Goal: Information Seeking & Learning: Learn about a topic

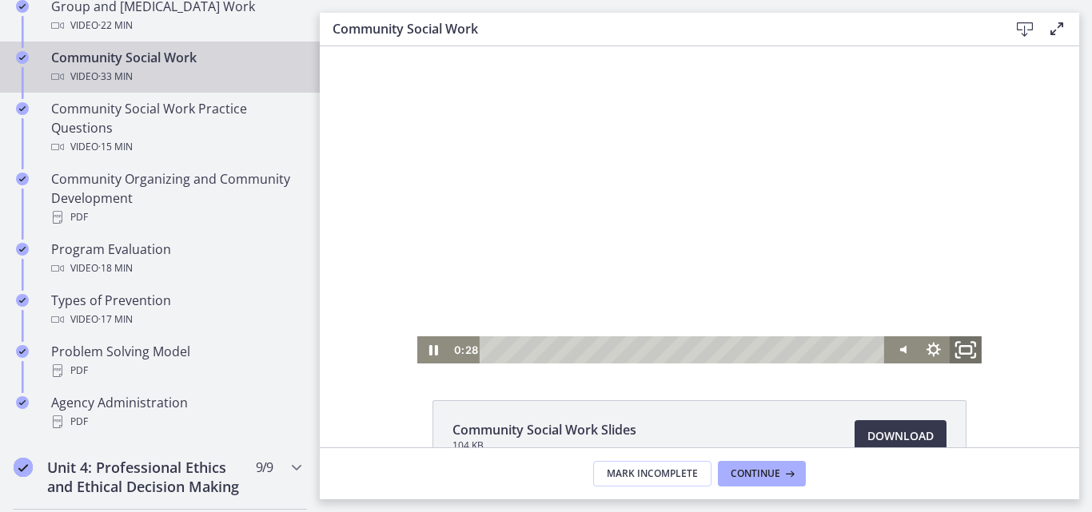
click at [962, 349] on icon "Fullscreen" at bounding box center [965, 350] width 38 height 33
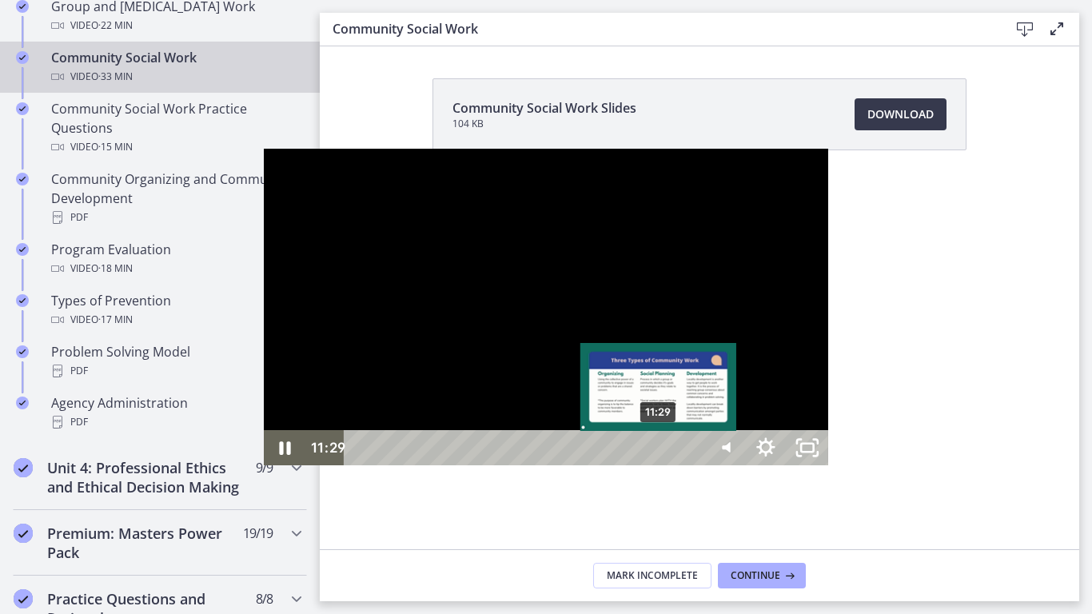
click at [396, 465] on div "11:29" at bounding box center [526, 447] width 334 height 35
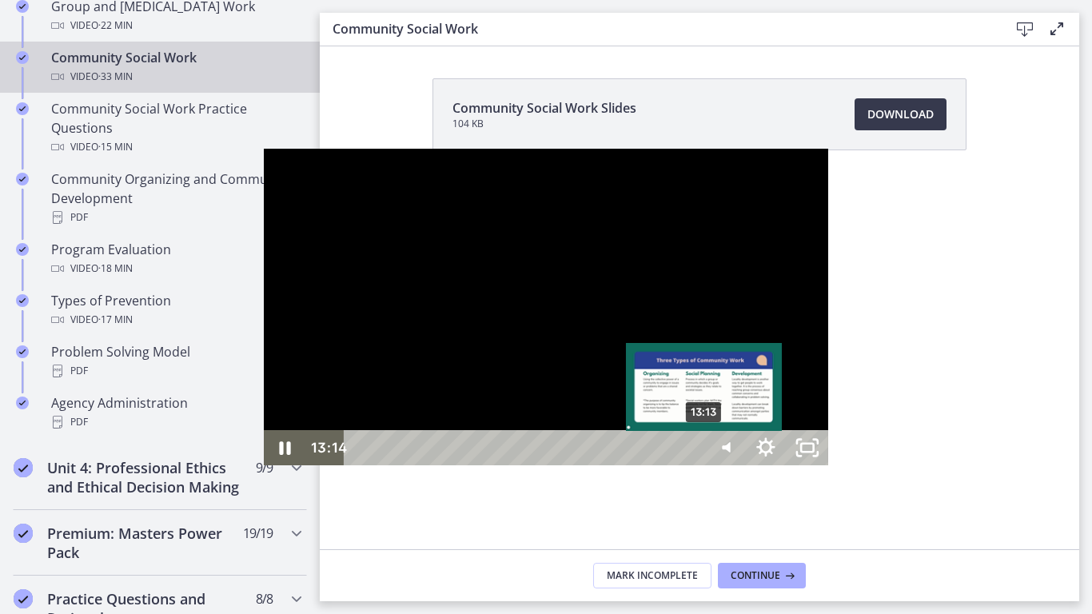
click at [442, 465] on div "13:13" at bounding box center [526, 447] width 334 height 35
click at [435, 465] on div "12:57" at bounding box center [526, 447] width 334 height 35
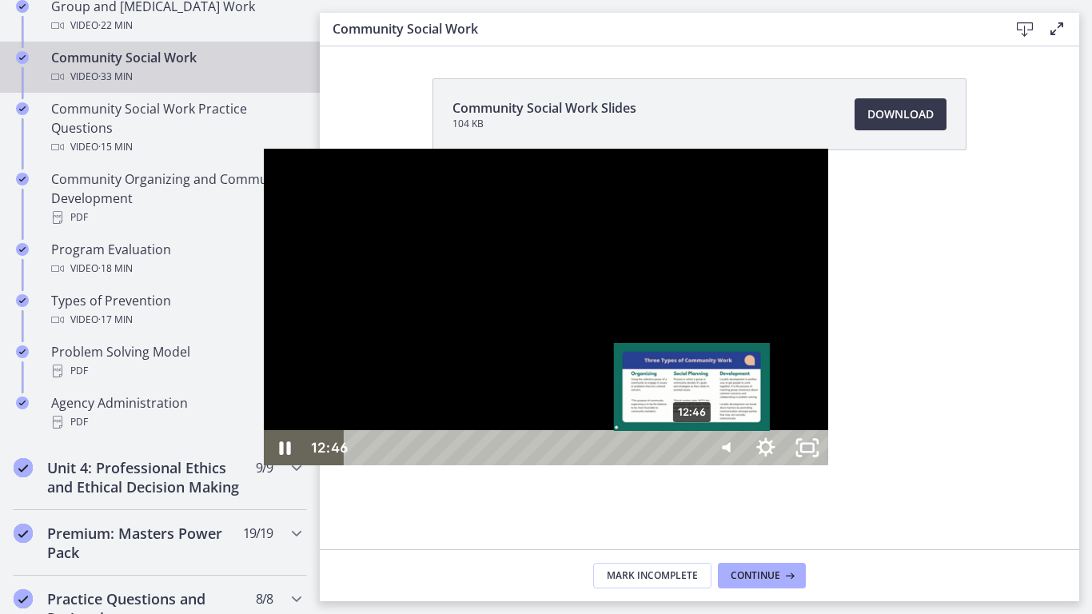
click at [686, 454] on div "Playbar" at bounding box center [692, 448] width 12 height 12
click at [421, 465] on div "12:26" at bounding box center [526, 447] width 334 height 35
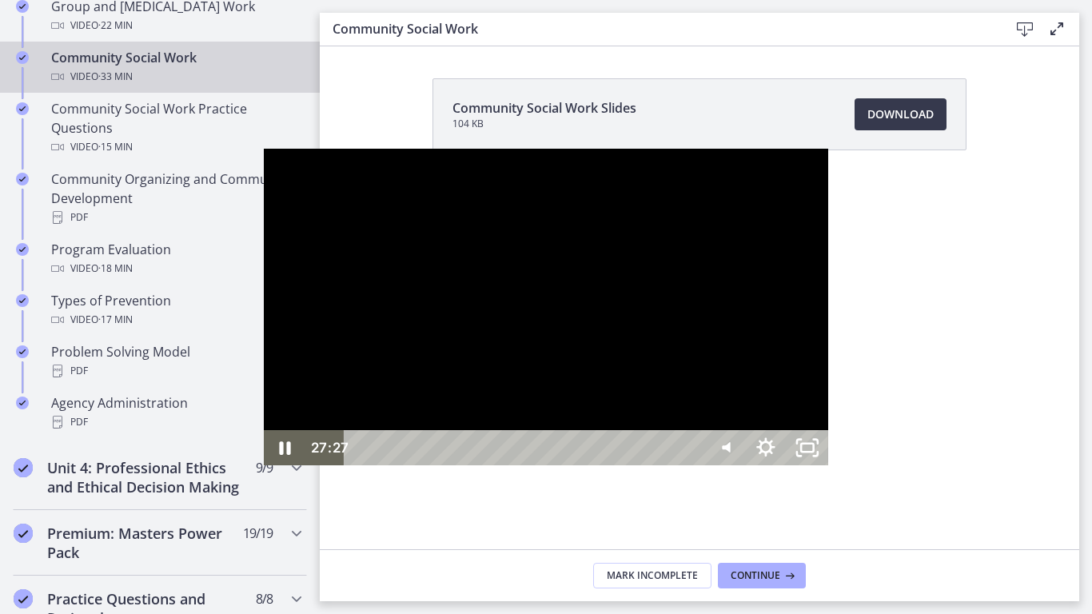
click at [425, 466] on div at bounding box center [546, 307] width 564 height 317
click at [264, 149] on button "Play Video: cbe5qimtov91j64ic0dg.mp4" at bounding box center [264, 149] width 1 height 1
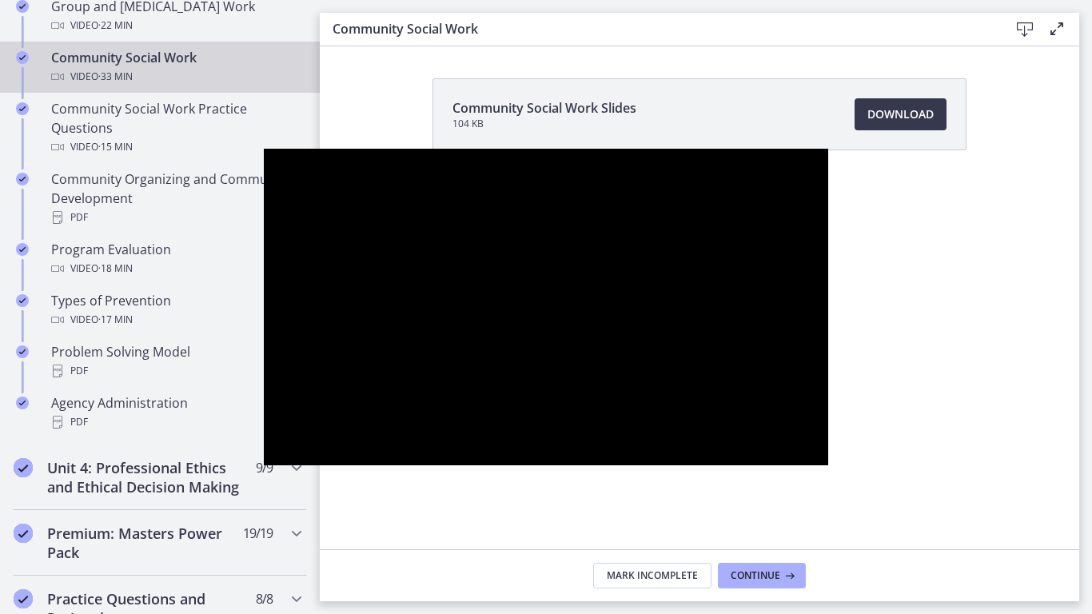
click at [264, 149] on button "Pause: cbe5qimtov91j64ic0dg.mp4" at bounding box center [264, 149] width 1 height 1
click at [264, 149] on button "Play Video: cbe5qimtov91j64ic0dg.mp4" at bounding box center [264, 149] width 1 height 1
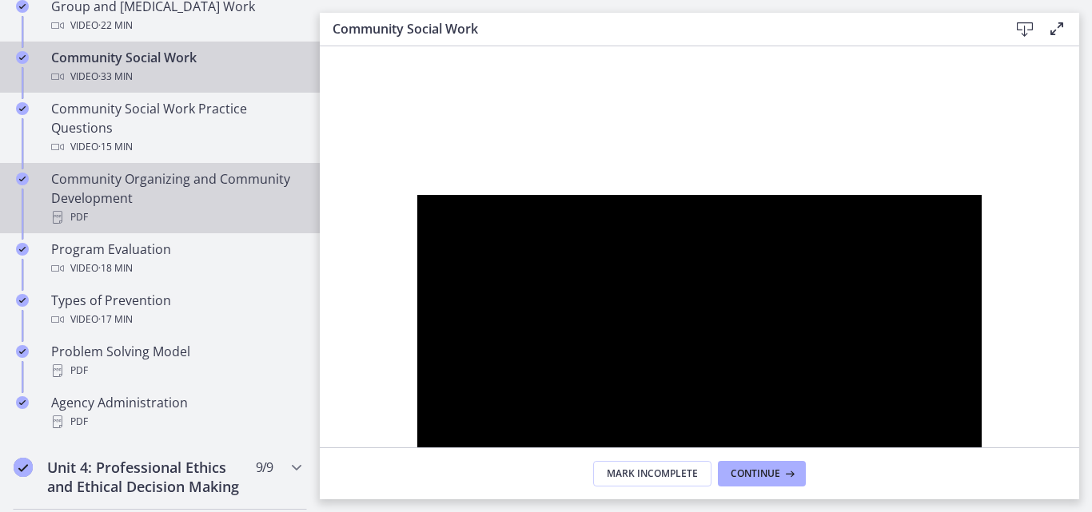
click at [106, 189] on div "Community Organizing and Community Development PDF" at bounding box center [175, 198] width 249 height 58
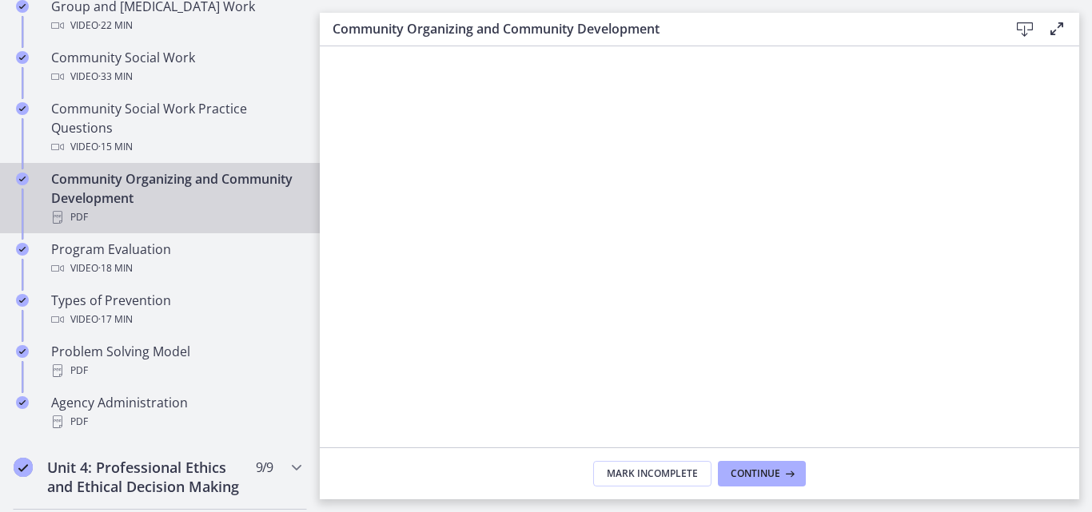
click at [1028, 32] on icon at bounding box center [1024, 29] width 19 height 19
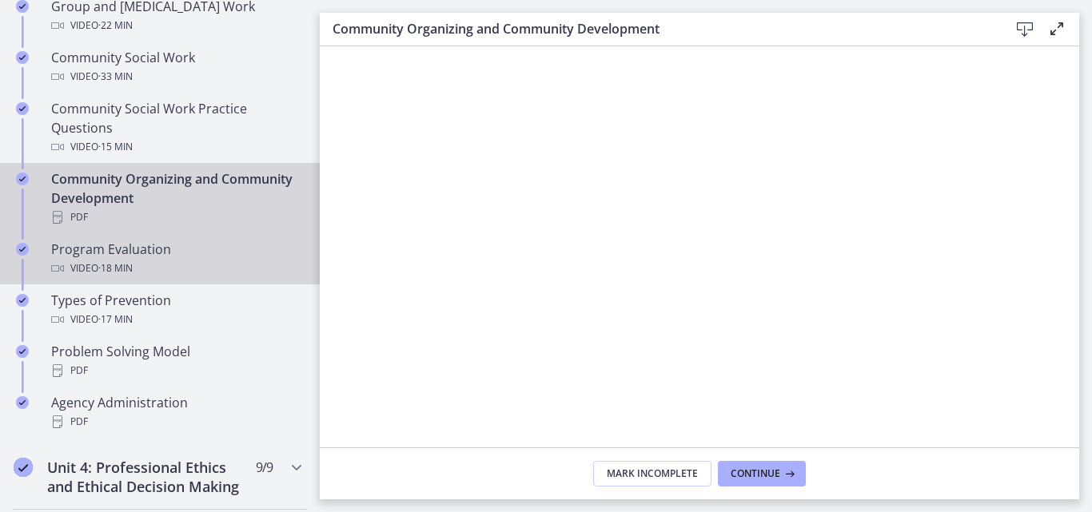
click at [119, 248] on div "Program Evaluation Video · 18 min" at bounding box center [175, 259] width 249 height 38
click at [91, 256] on div "Program Evaluation Video · 18 min" at bounding box center [175, 259] width 249 height 38
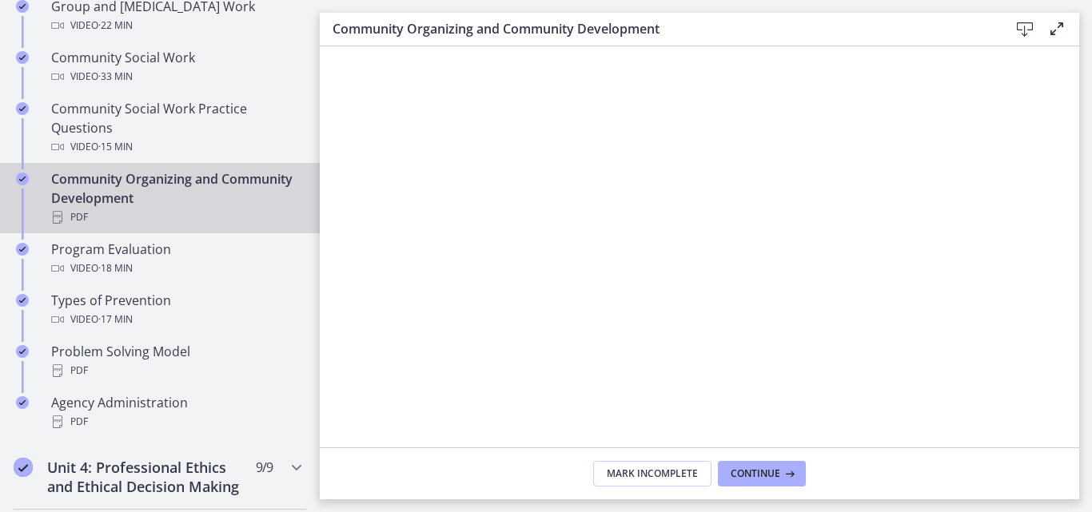
click at [1053, 30] on icon at bounding box center [1056, 28] width 19 height 19
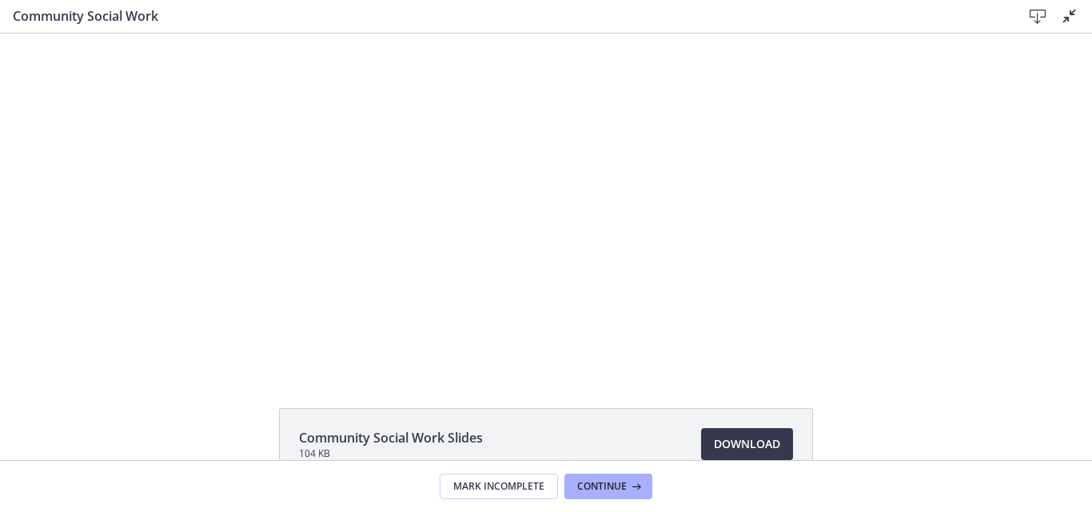
click at [61, 22] on h3 "Community Social Work" at bounding box center [504, 15] width 983 height 19
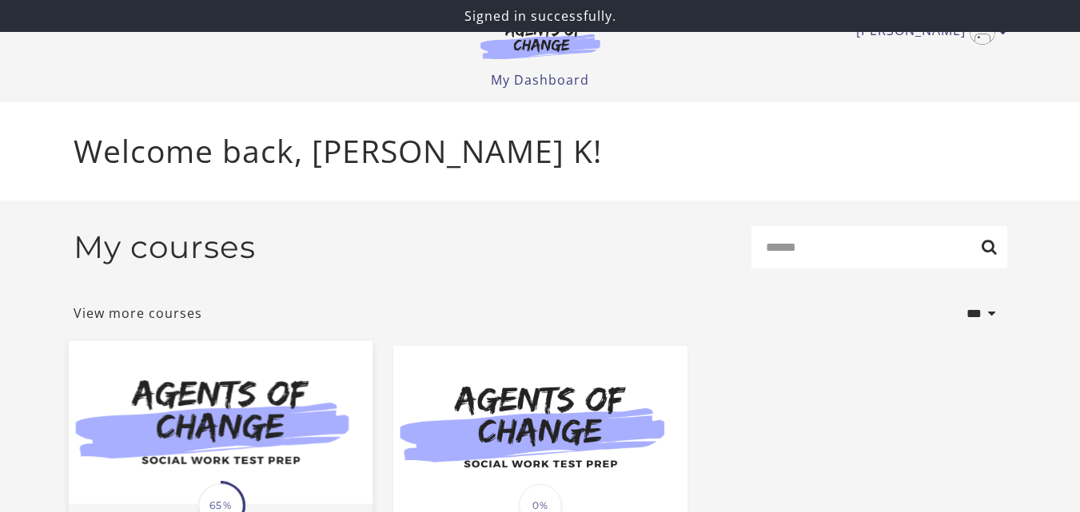
click at [289, 464] on img at bounding box center [220, 422] width 304 height 164
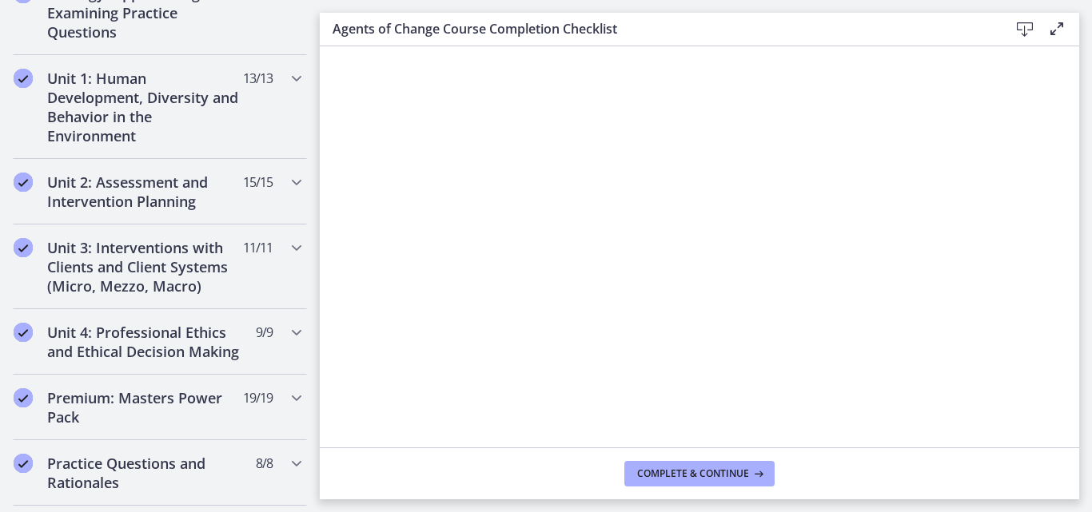
scroll to position [409, 0]
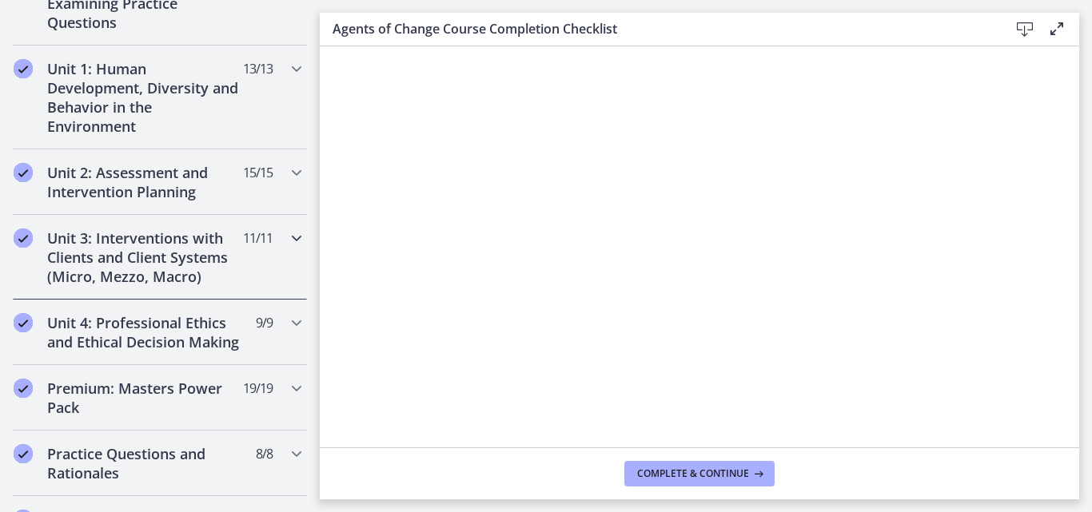
click at [287, 246] on icon "Chapters" at bounding box center [296, 238] width 19 height 19
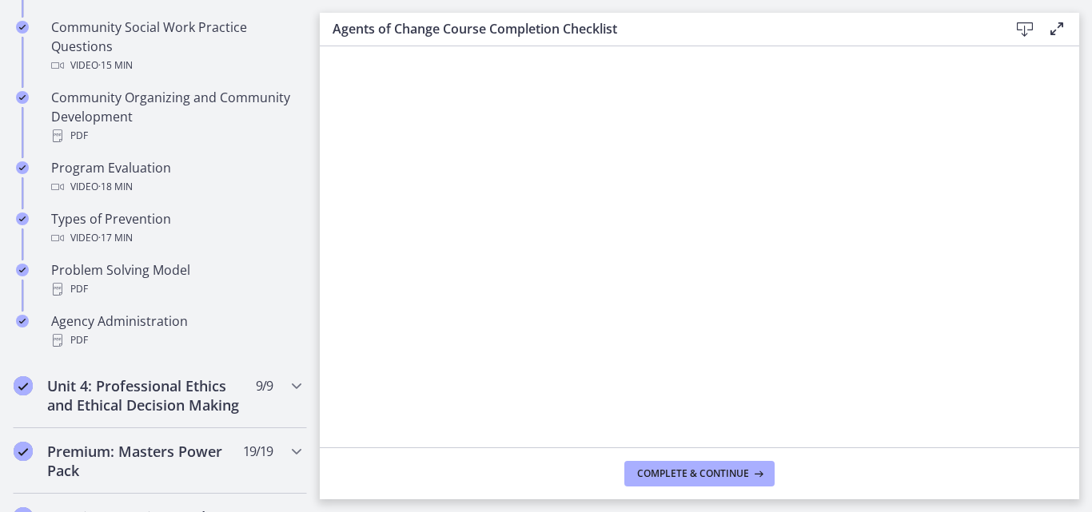
scroll to position [950, 0]
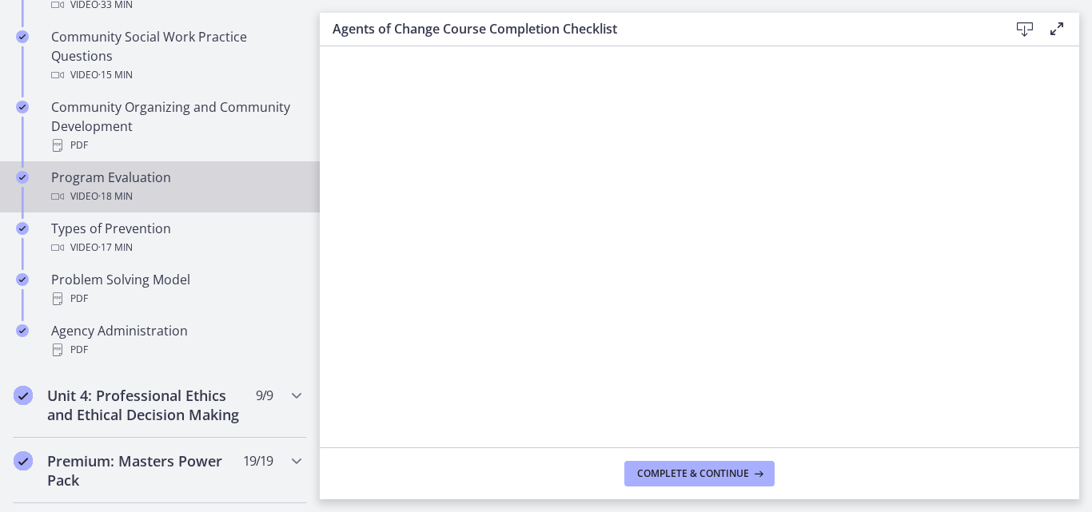
click at [89, 177] on div "Program Evaluation Video · 18 min" at bounding box center [175, 187] width 249 height 38
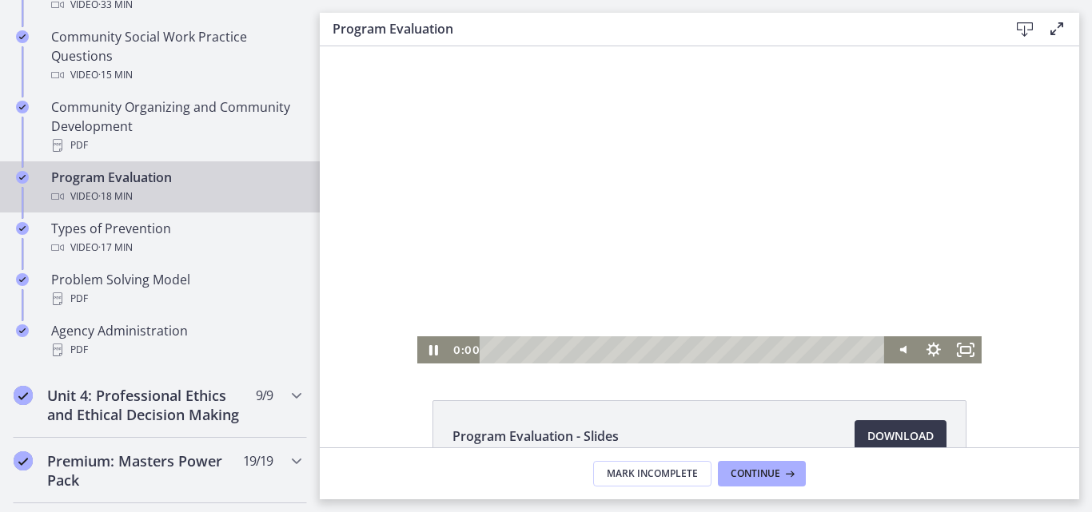
click at [492, 350] on div "Playbar" at bounding box center [685, 349] width 386 height 27
click at [960, 347] on rect "Fullscreen" at bounding box center [965, 350] width 11 height 8
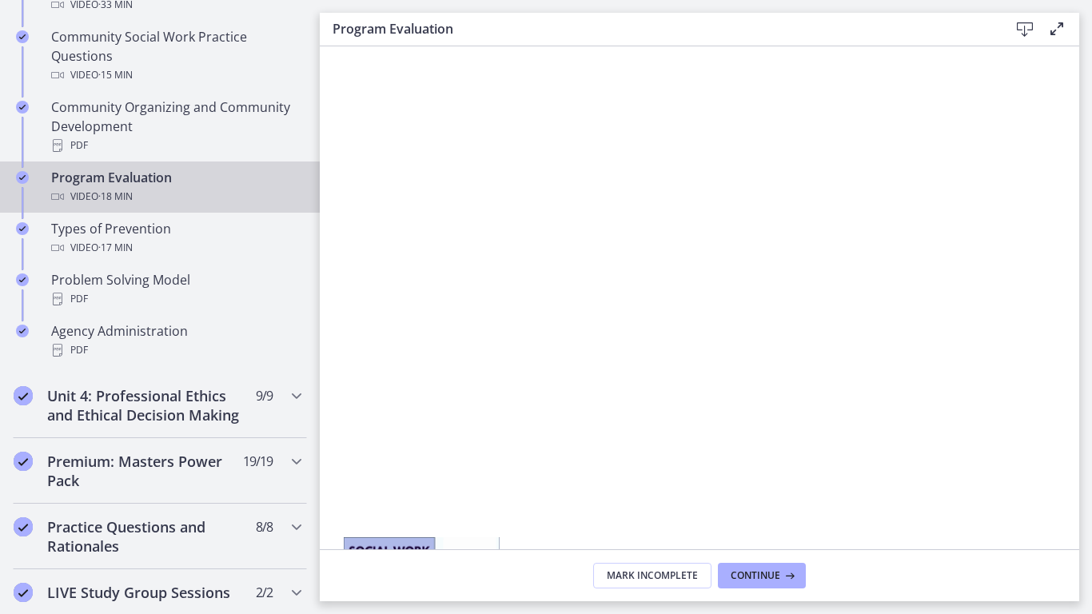
click at [680, 412] on div at bounding box center [699, 353] width 759 height 614
click at [850, 430] on div at bounding box center [699, 353] width 759 height 614
click at [320, 46] on button "Play Video: cls591kiv67s72vpohu0.mp4" at bounding box center [320, 46] width 1 height 1
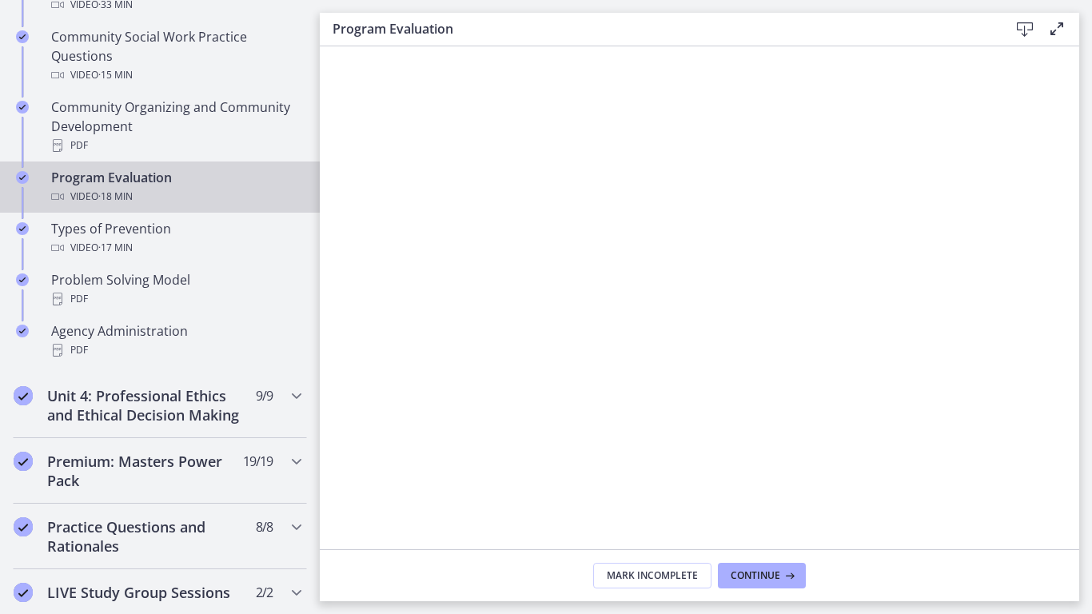
click at [819, 399] on div at bounding box center [699, 353] width 759 height 614
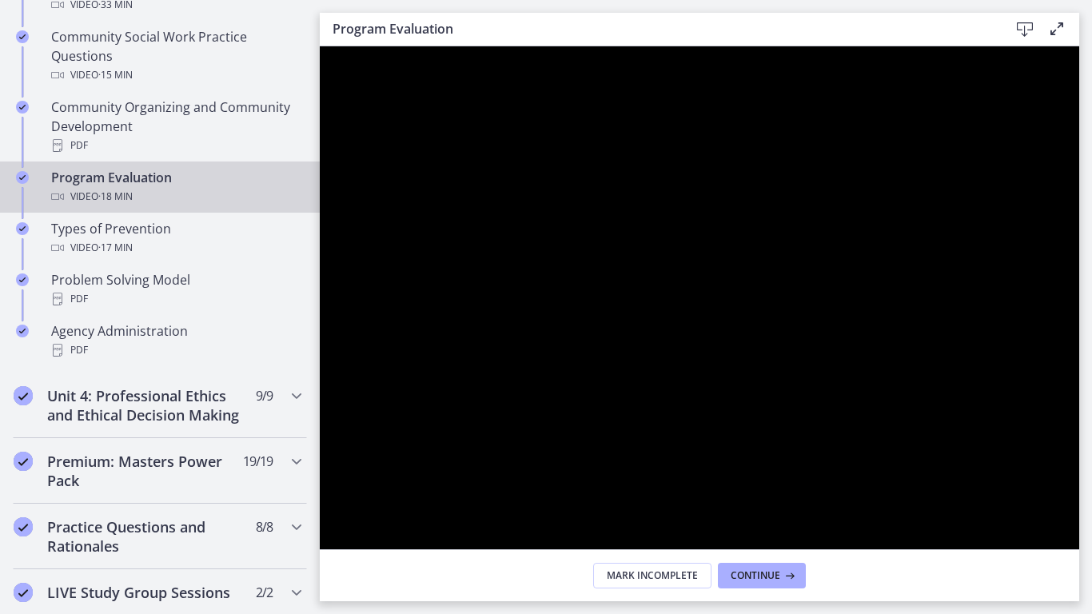
drag, startPoint x: 1388, startPoint y: 624, endPoint x: 1388, endPoint y: 555, distance: 69.5
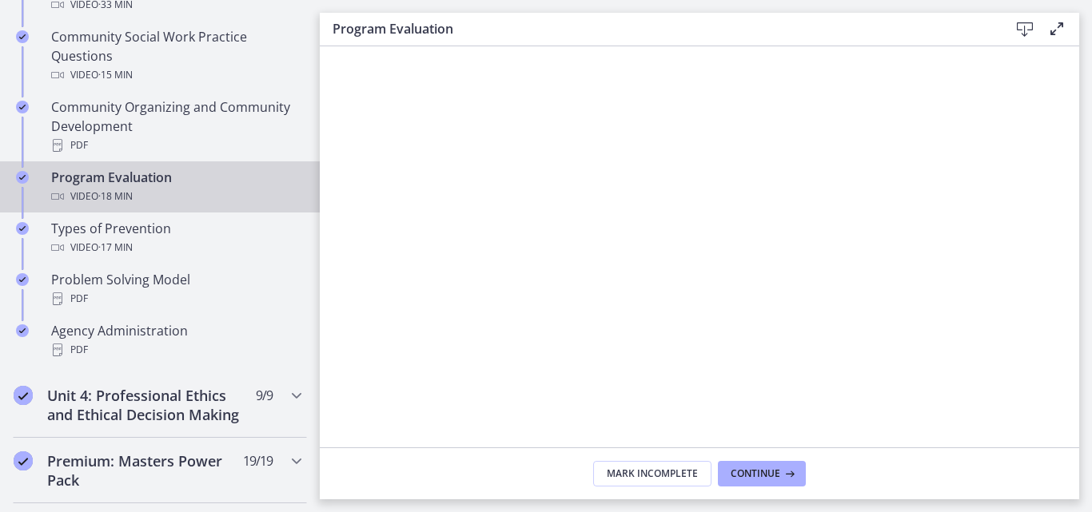
click at [596, 267] on div at bounding box center [699, 353] width 747 height 420
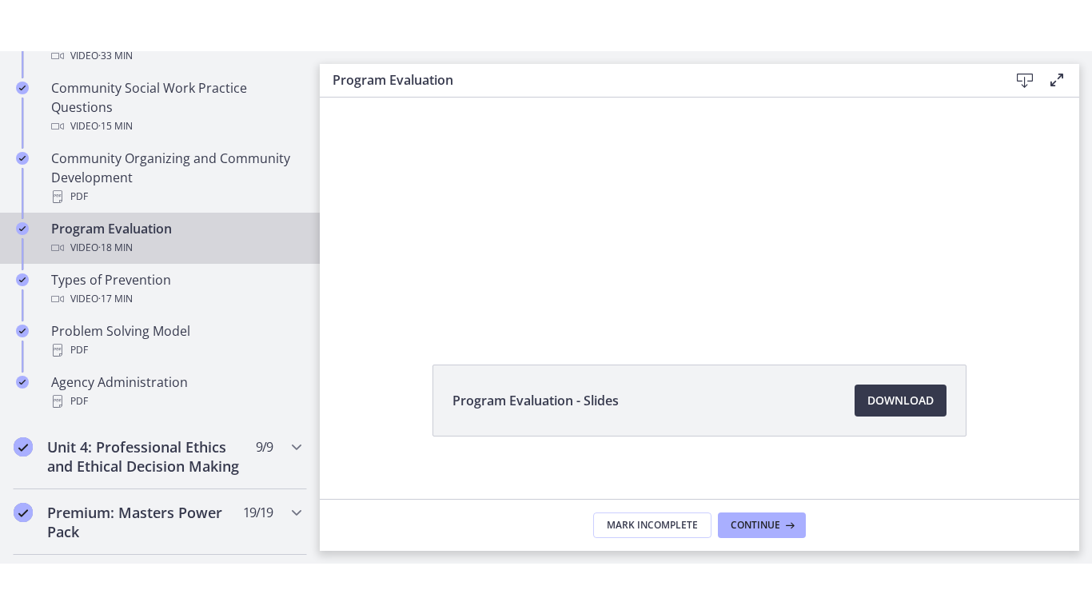
scroll to position [398, 0]
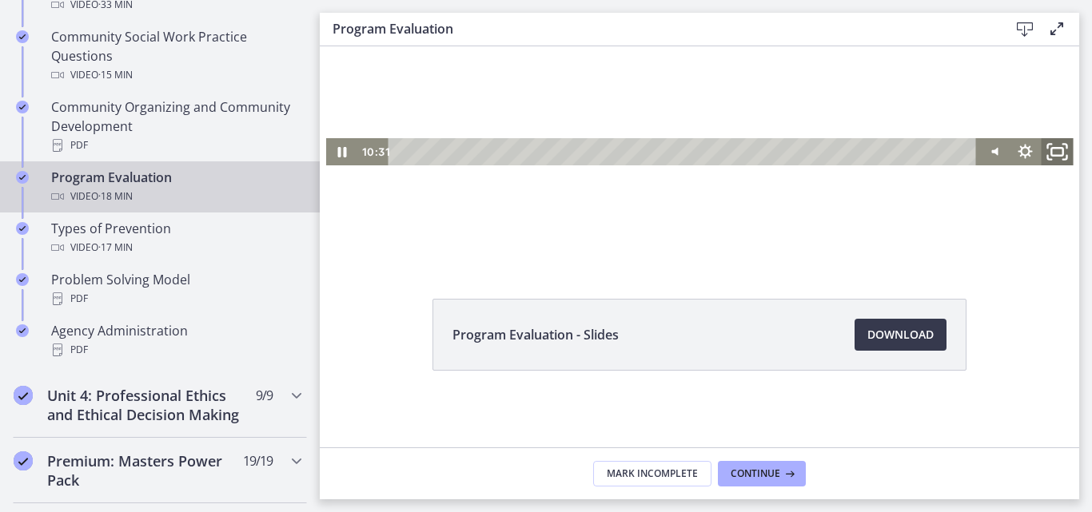
click at [1048, 154] on icon "Fullscreen" at bounding box center [1057, 152] width 38 height 33
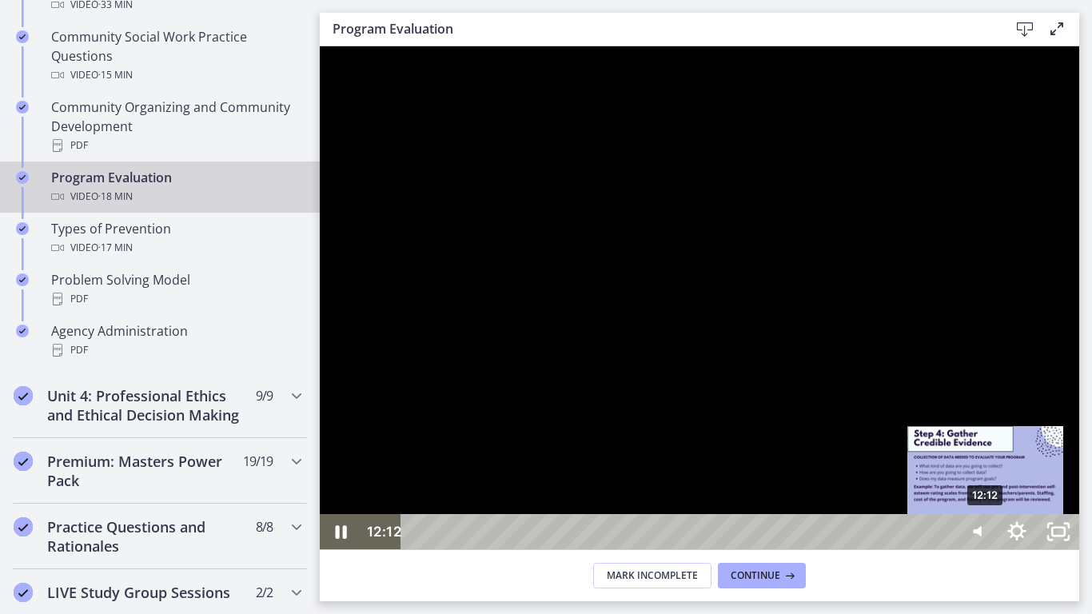
click at [945, 512] on div "12:12" at bounding box center [680, 531] width 528 height 35
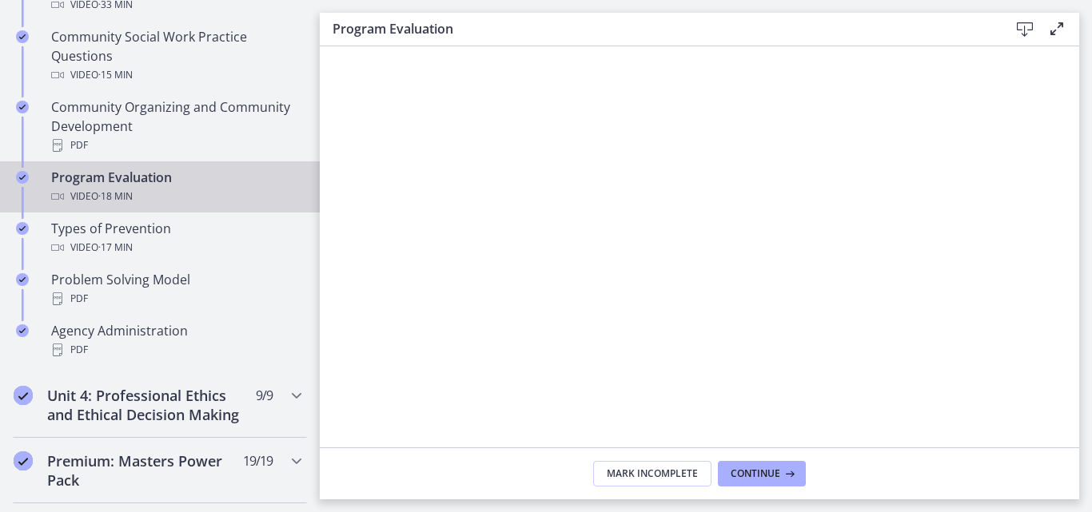
scroll to position [398, 0]
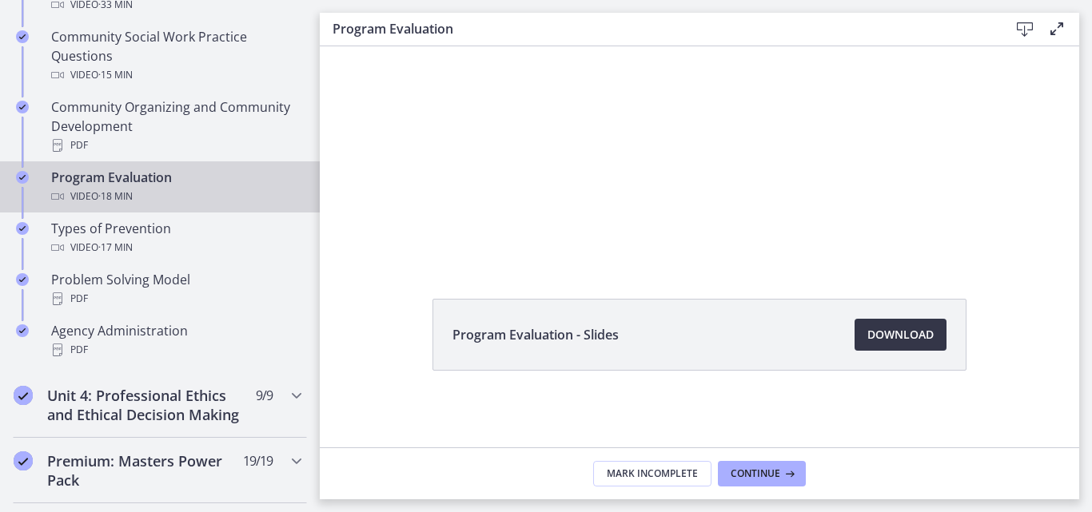
click at [917, 335] on span "Download Opens in a new window" at bounding box center [900, 334] width 66 height 19
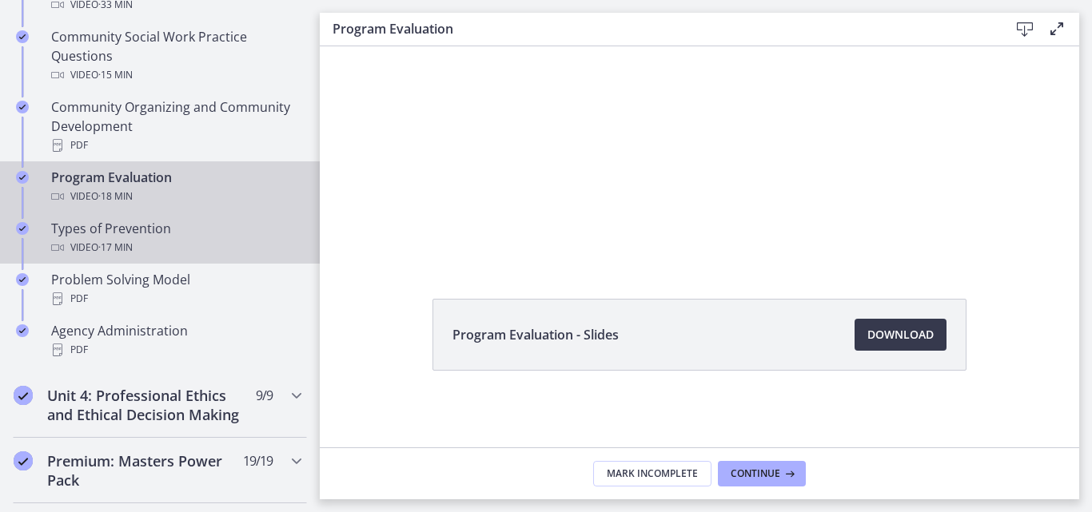
click at [90, 244] on div "Video · 17 min" at bounding box center [175, 247] width 249 height 19
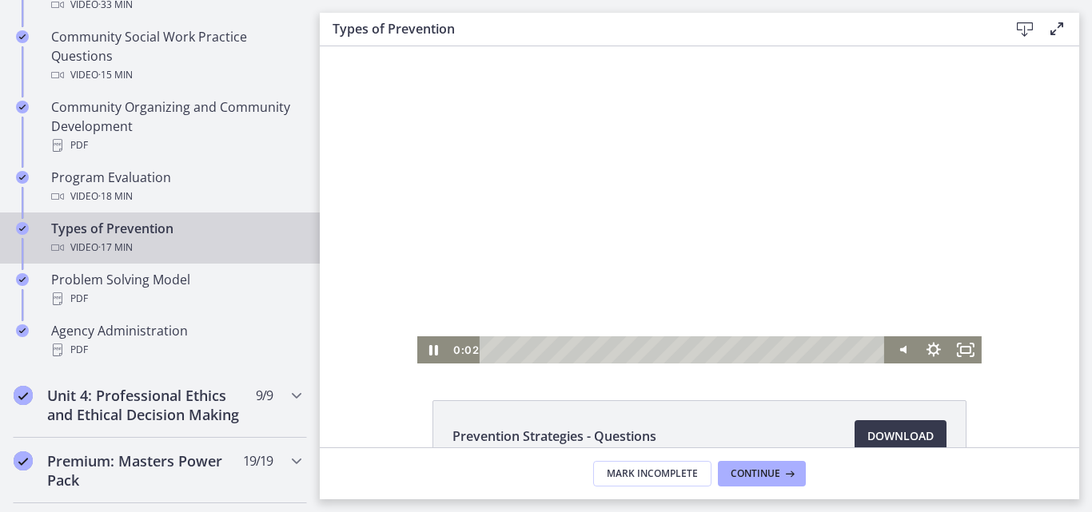
click at [492, 347] on div "Playbar" at bounding box center [685, 349] width 386 height 27
click at [959, 350] on icon "Fullscreen" at bounding box center [965, 350] width 38 height 33
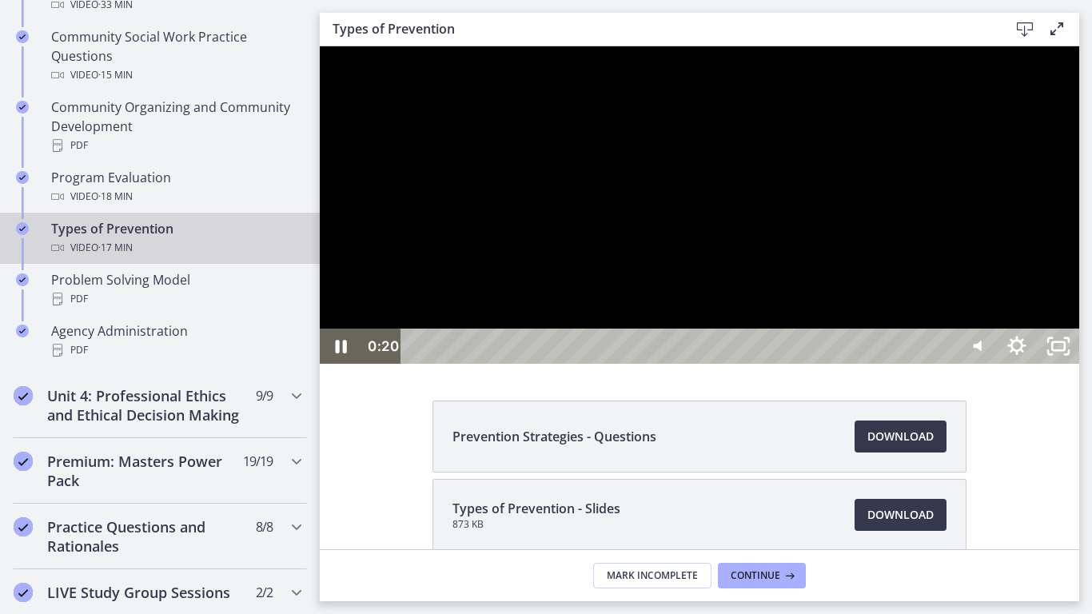
click at [739, 364] on div at bounding box center [699, 204] width 759 height 317
click at [1083, 368] on icon "Unfullscreen" at bounding box center [1058, 346] width 50 height 42
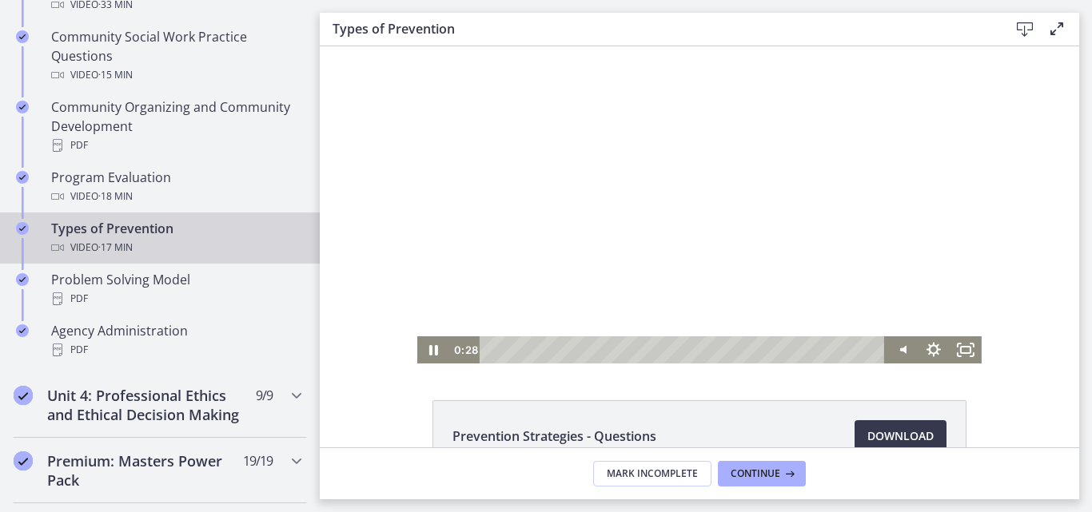
click at [707, 173] on div at bounding box center [699, 204] width 564 height 317
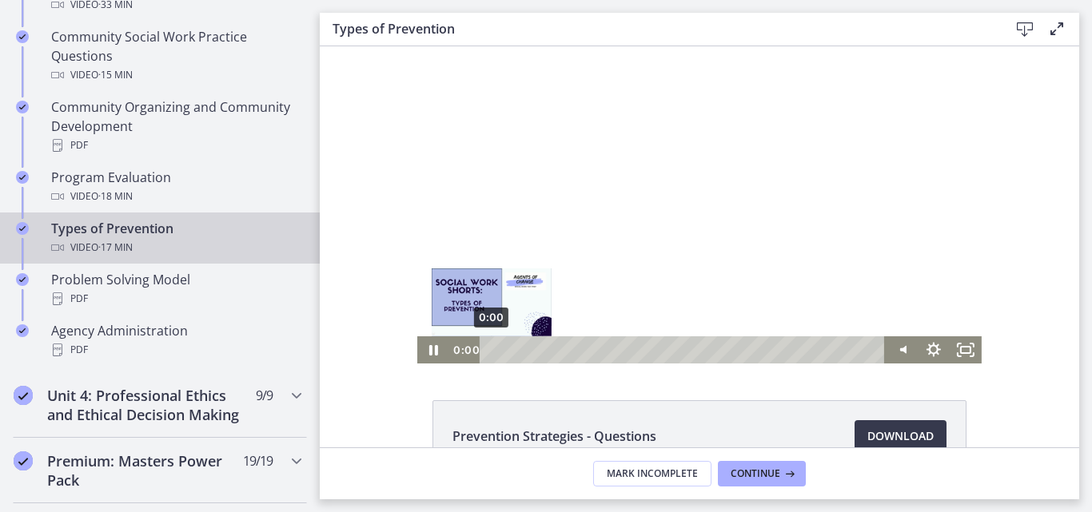
click at [492, 351] on div "0:00" at bounding box center [685, 349] width 386 height 27
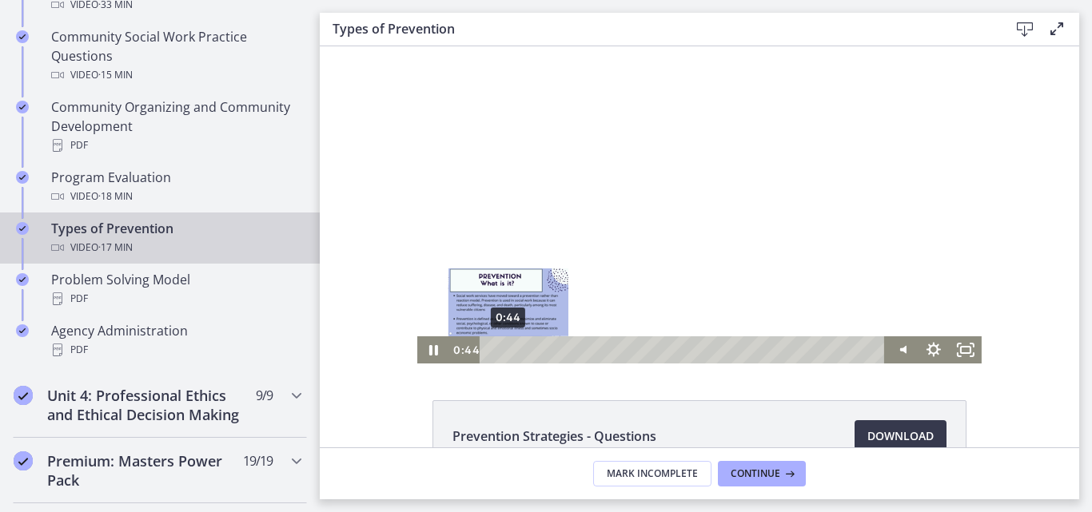
click at [502, 348] on div "0:44" at bounding box center [685, 349] width 386 height 27
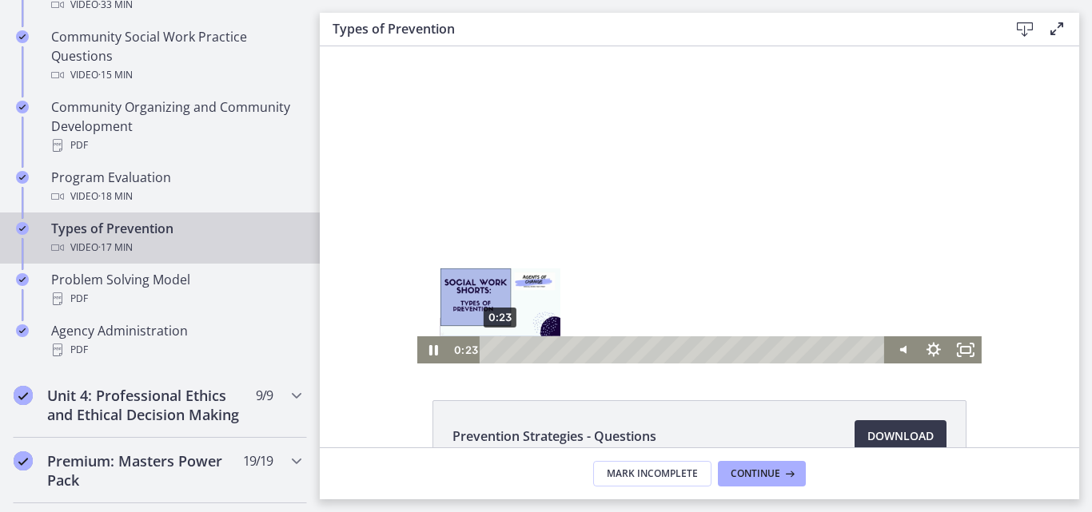
click at [494, 348] on div "0:23" at bounding box center [685, 349] width 386 height 27
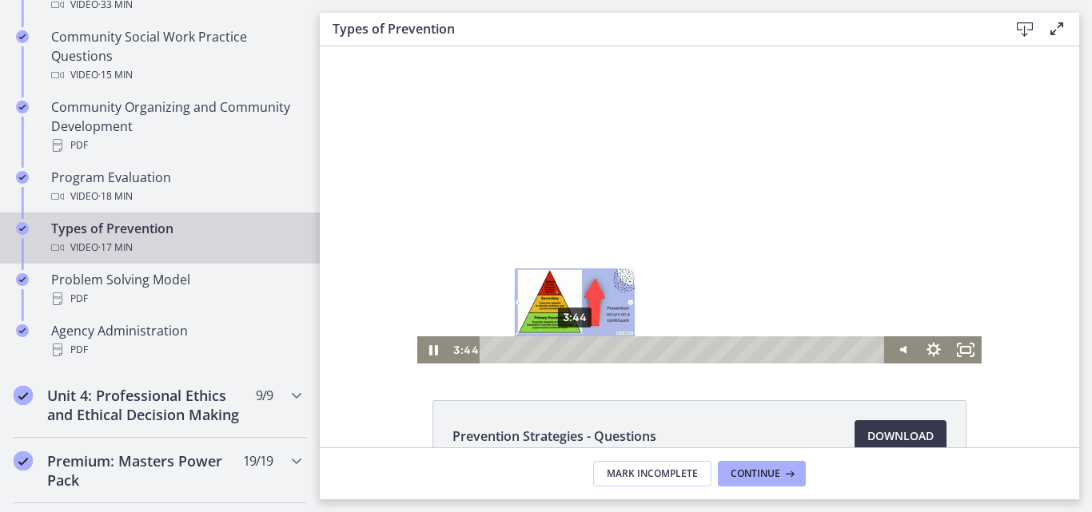
click at [569, 352] on div "3:44" at bounding box center [685, 349] width 386 height 27
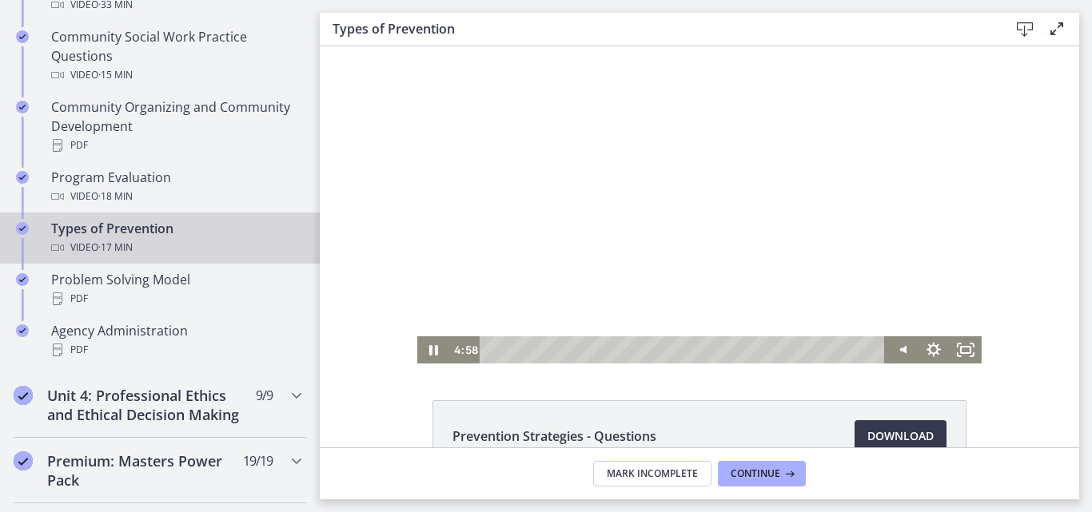
click at [701, 177] on div at bounding box center [699, 204] width 564 height 317
click at [618, 191] on div at bounding box center [699, 204] width 564 height 317
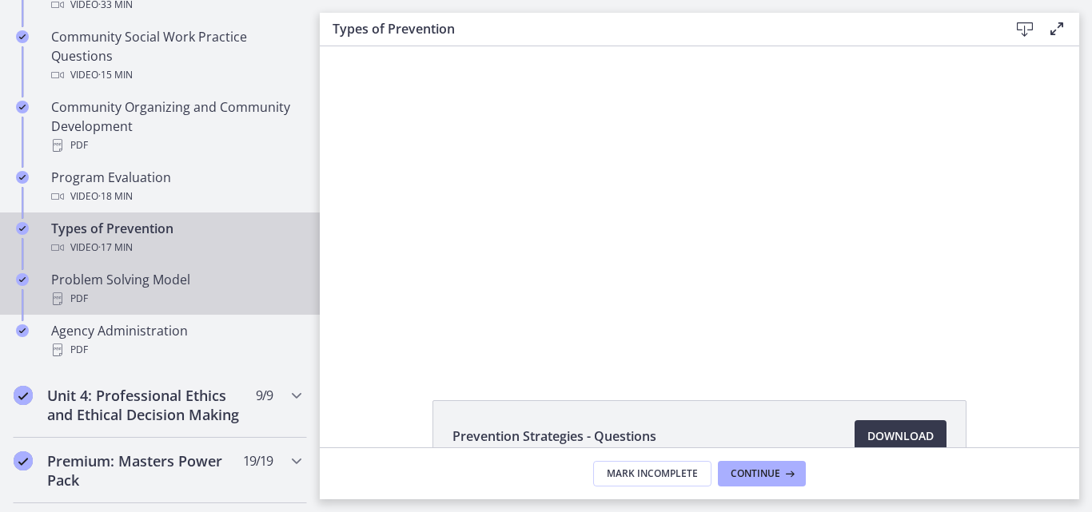
click at [172, 302] on div "PDF" at bounding box center [175, 298] width 249 height 19
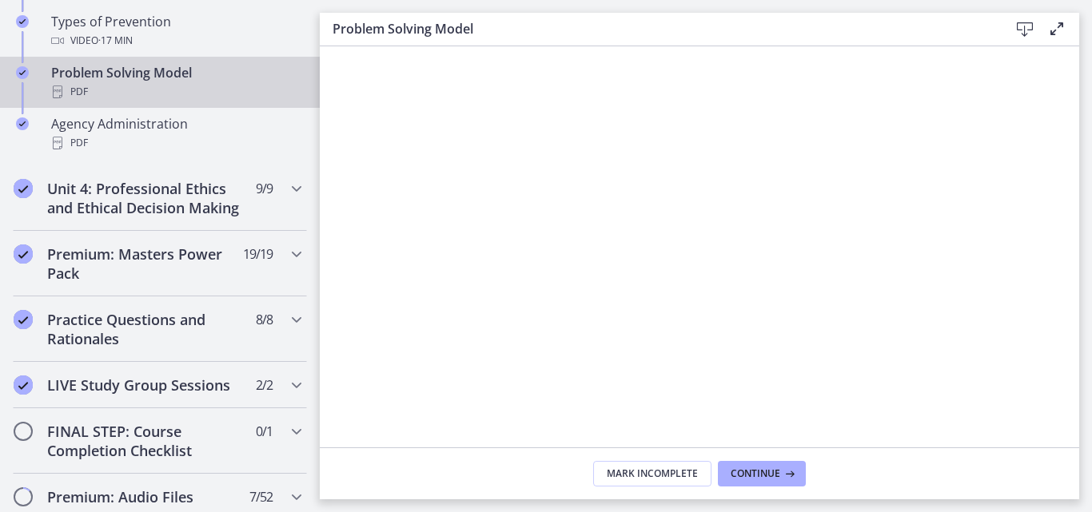
scroll to position [1143, 0]
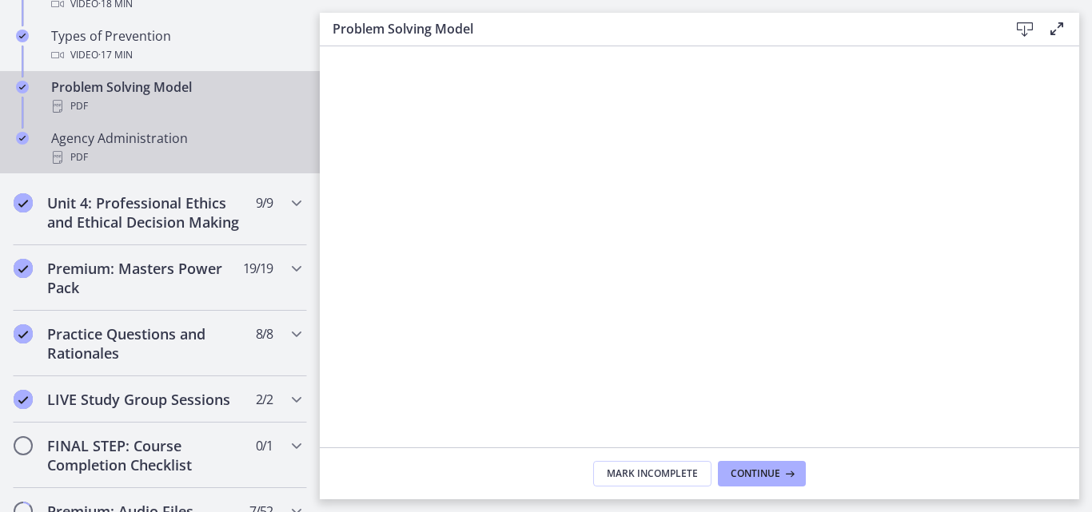
click at [176, 144] on div "Agency Administration PDF" at bounding box center [175, 148] width 249 height 38
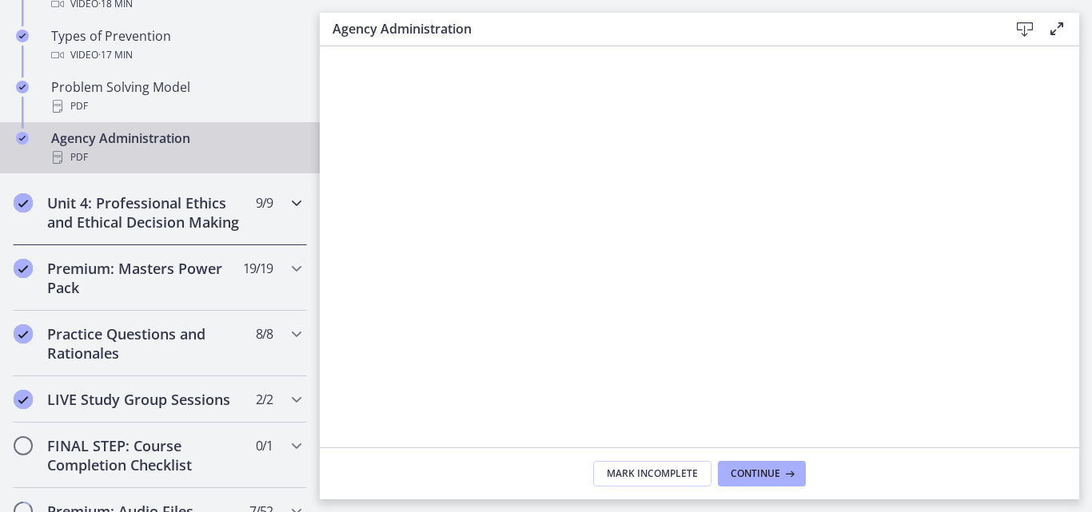
click at [287, 203] on icon "Chapters" at bounding box center [296, 202] width 19 height 19
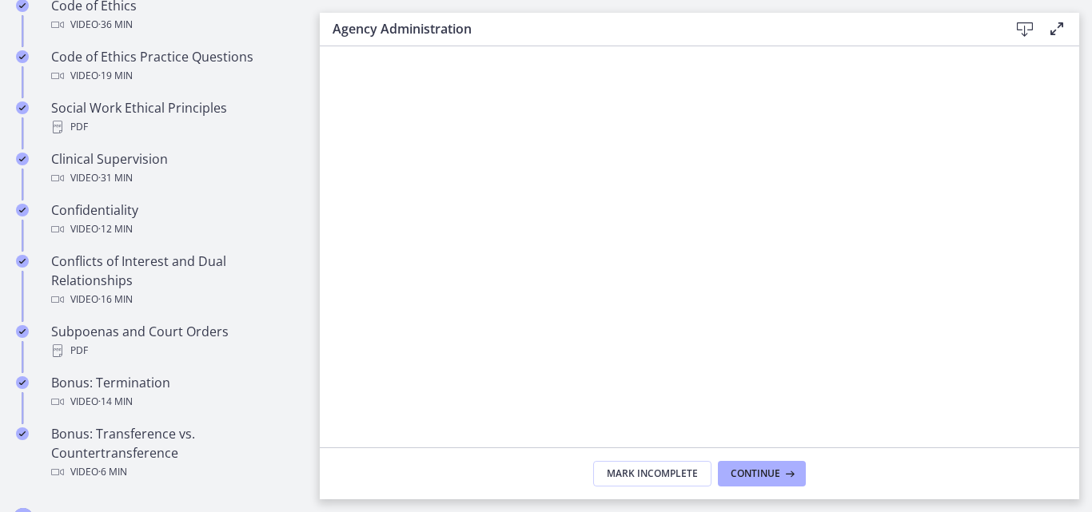
scroll to position [727, 0]
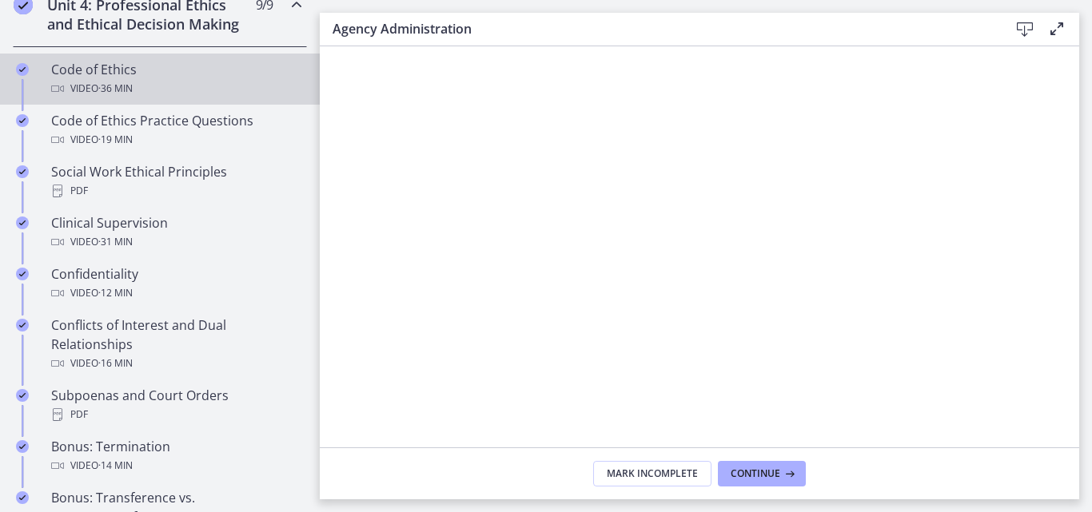
click at [128, 98] on span "· 36 min" at bounding box center [115, 88] width 34 height 19
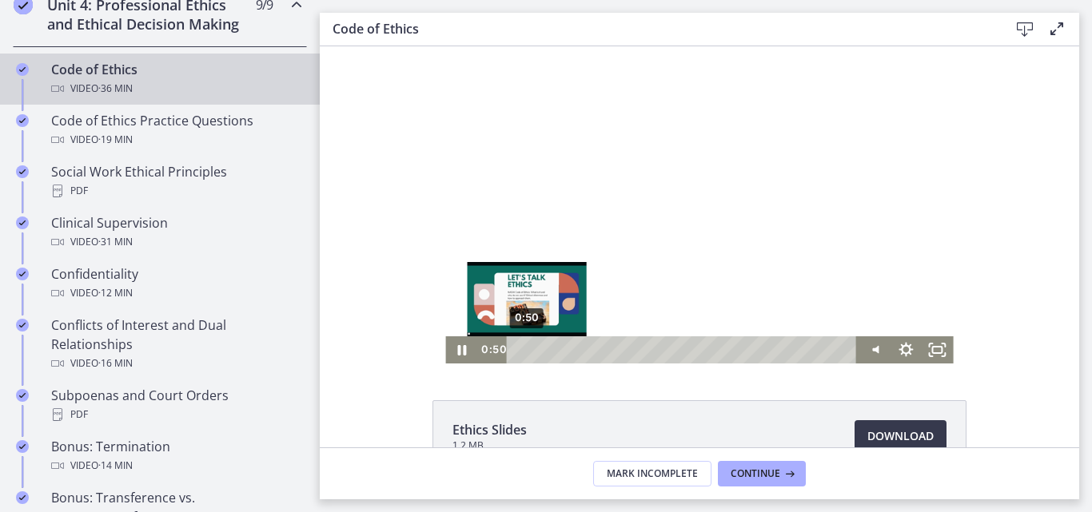
click at [520, 352] on div "0:50" at bounding box center [685, 349] width 332 height 27
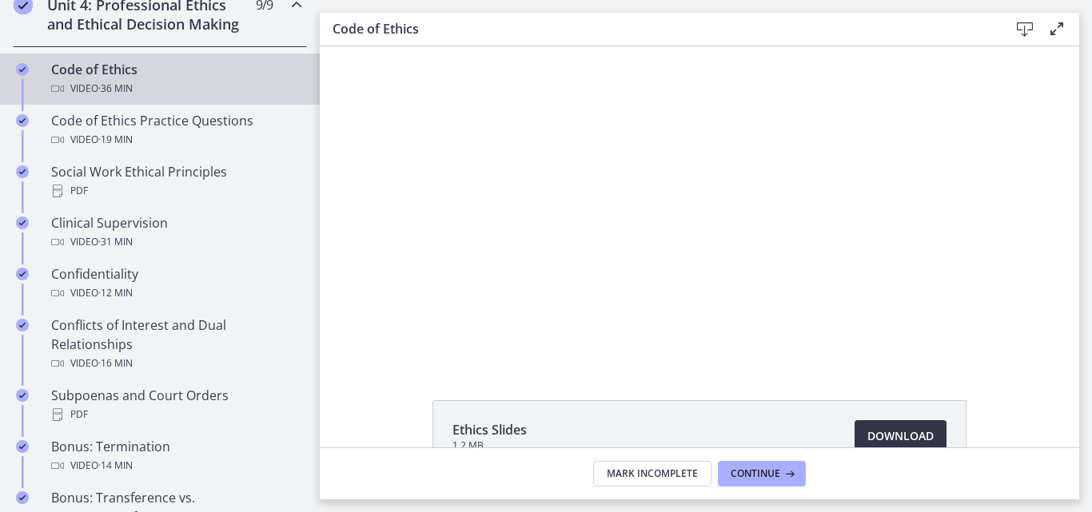
click at [897, 432] on span "Download Opens in a new window" at bounding box center [900, 436] width 66 height 19
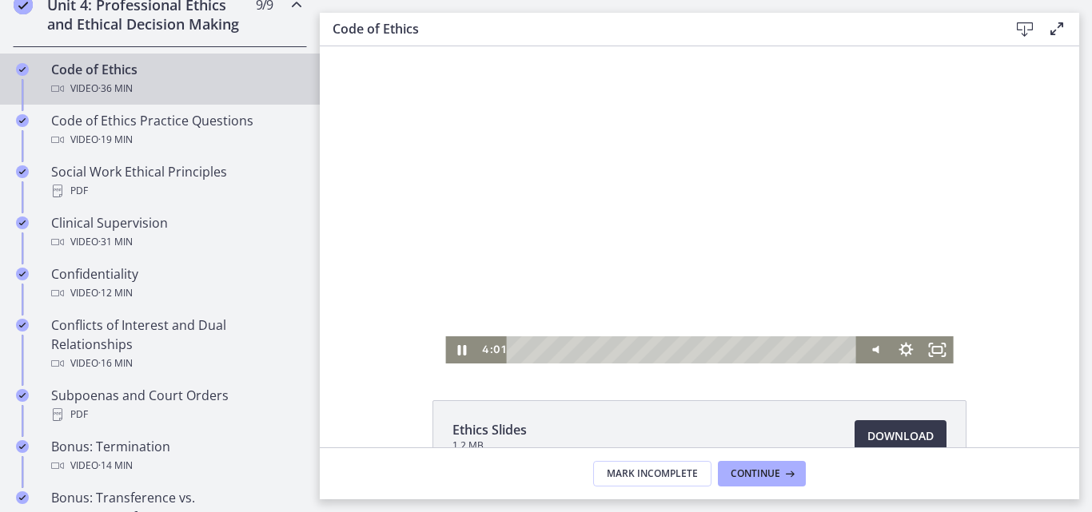
click at [659, 189] on div at bounding box center [699, 204] width 508 height 317
